Goal: Navigation & Orientation: Understand site structure

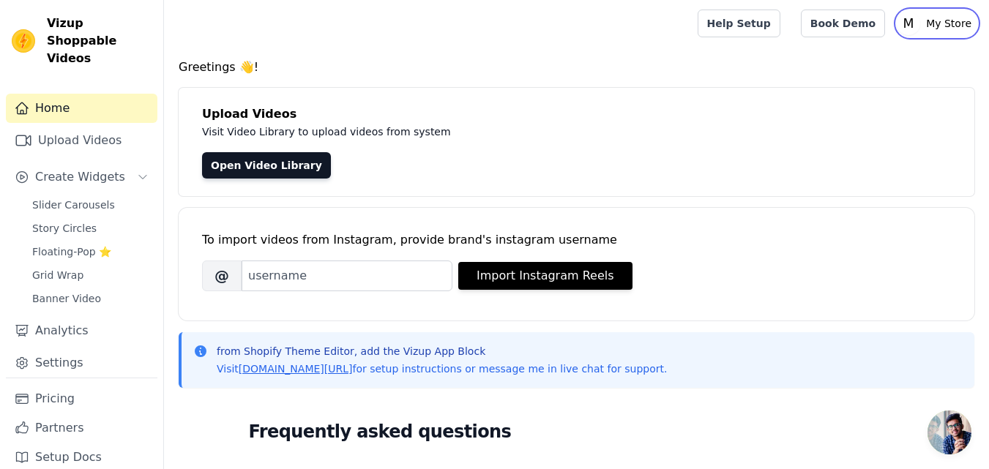
click at [912, 26] on text "M" at bounding box center [908, 23] width 11 height 15
click at [510, 15] on div at bounding box center [428, 23] width 504 height 47
click at [101, 126] on link "Upload Videos" at bounding box center [81, 140] width 151 height 29
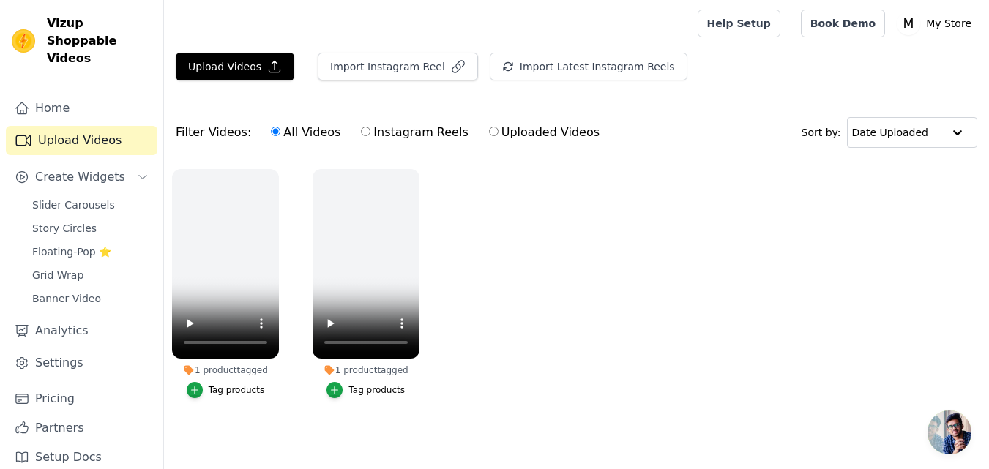
click at [531, 243] on ul "1 product tagged Tag products 1 product tagged Tag products" at bounding box center [576, 298] width 825 height 274
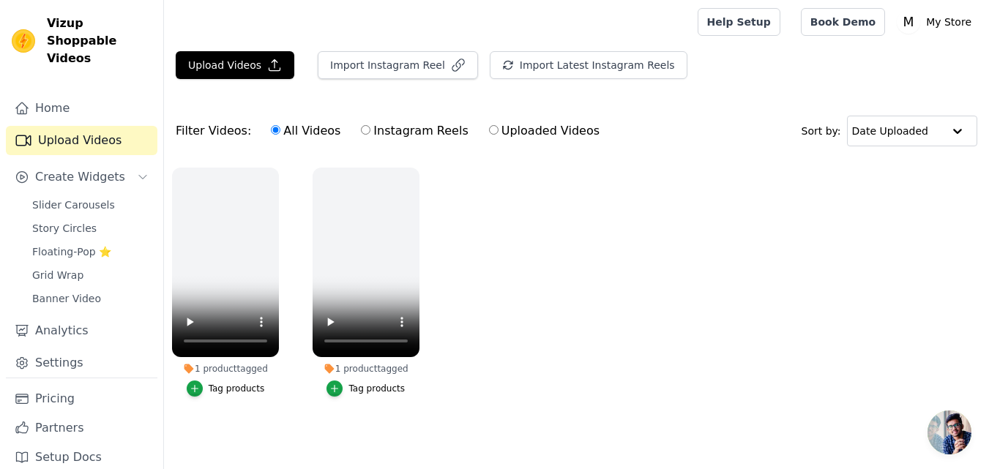
scroll to position [9, 0]
click at [111, 195] on link "Slider Carousels" at bounding box center [90, 205] width 134 height 20
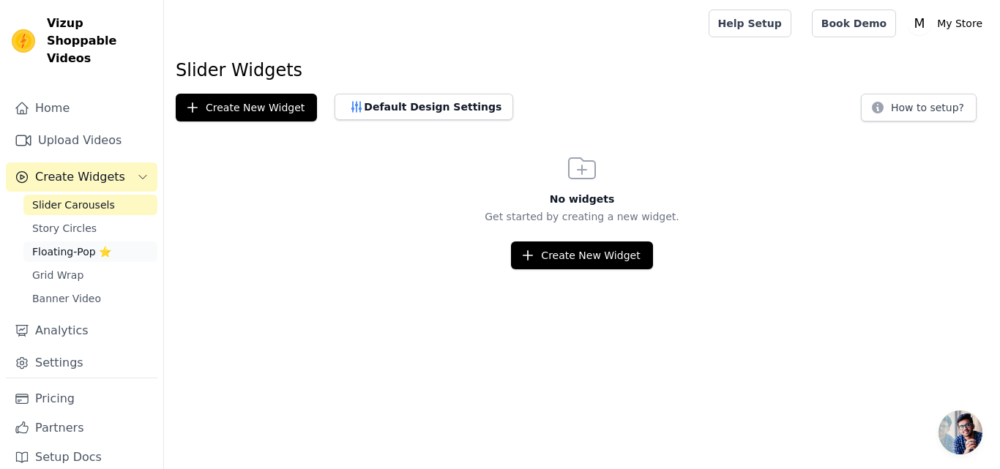
click at [87, 241] on link "Floating-Pop ⭐" at bounding box center [90, 251] width 134 height 20
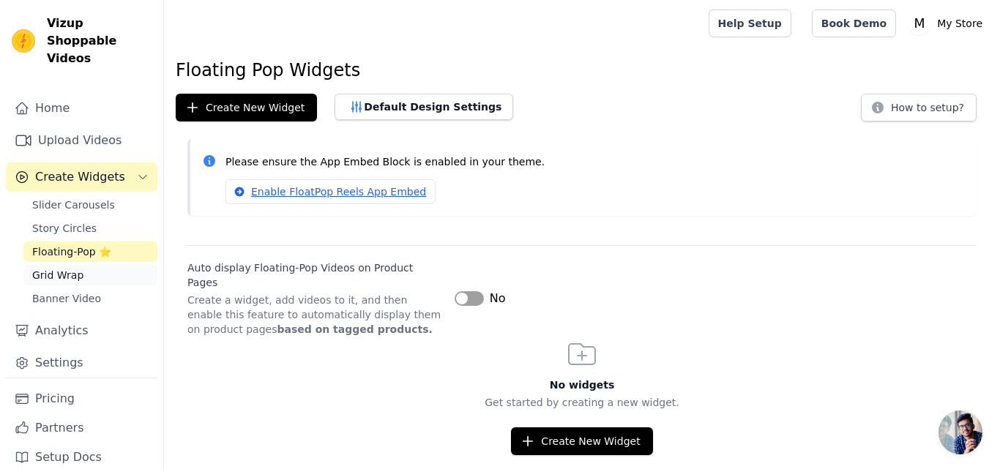
click at [84, 265] on link "Grid Wrap" at bounding box center [90, 275] width 134 height 20
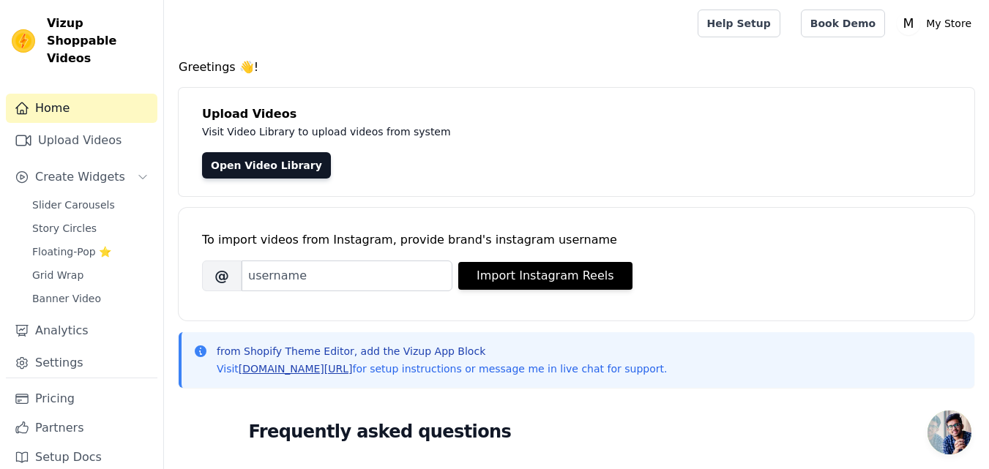
click at [306, 369] on link "[DOMAIN_NAME][URL]" at bounding box center [296, 369] width 114 height 12
